Goal: Task Accomplishment & Management: Use online tool/utility

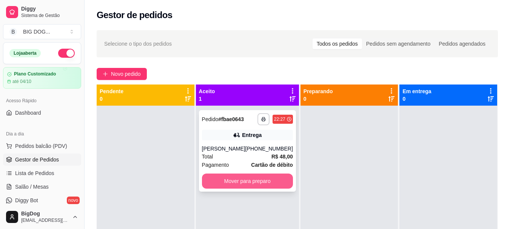
click at [250, 180] on button "Mover para preparo" at bounding box center [247, 181] width 91 height 15
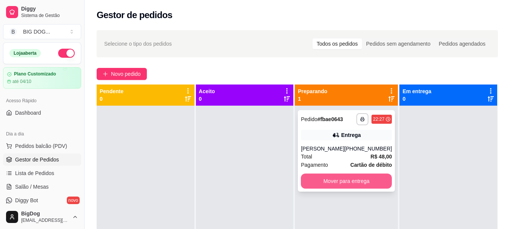
click at [317, 182] on button "Mover para entrega" at bounding box center [346, 181] width 91 height 15
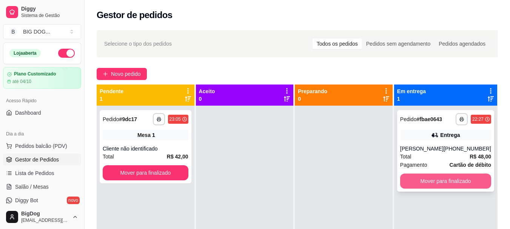
click at [418, 178] on button "Mover para finalizado" at bounding box center [445, 181] width 91 height 15
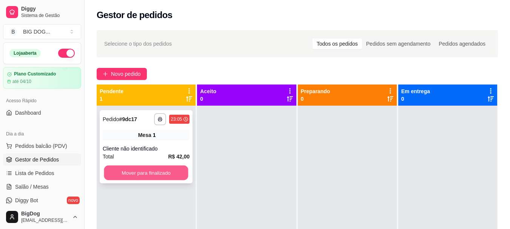
click at [163, 176] on button "Mover para finalizado" at bounding box center [146, 173] width 84 height 15
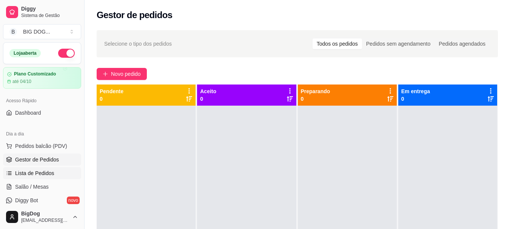
click at [46, 174] on span "Lista de Pedidos" at bounding box center [34, 173] width 39 height 8
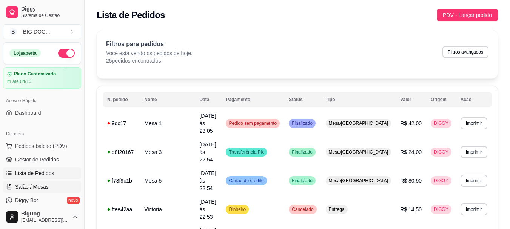
click at [37, 188] on span "Salão / Mesas" at bounding box center [32, 187] width 34 height 8
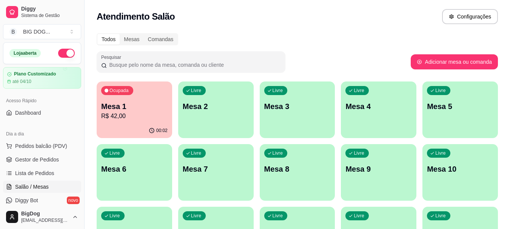
click at [142, 105] on p "Mesa 1" at bounding box center [134, 106] width 66 height 11
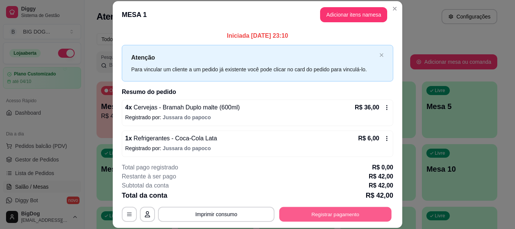
click at [318, 212] on button "Registrar pagamento" at bounding box center [336, 214] width 112 height 15
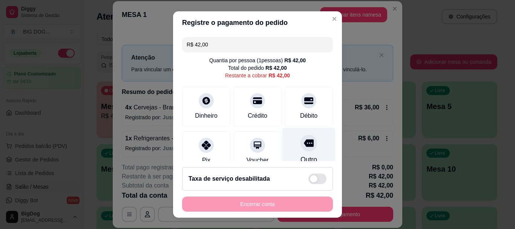
click at [288, 156] on div "Outro" at bounding box center [309, 150] width 53 height 44
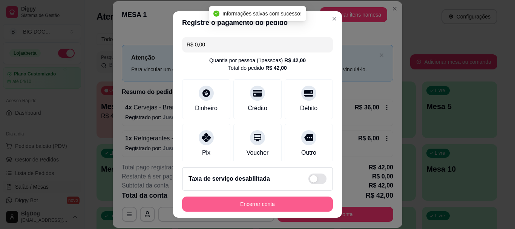
type input "R$ 0,00"
click at [268, 203] on button "Encerrar conta" at bounding box center [257, 204] width 151 height 15
